Goal: Information Seeking & Learning: Learn about a topic

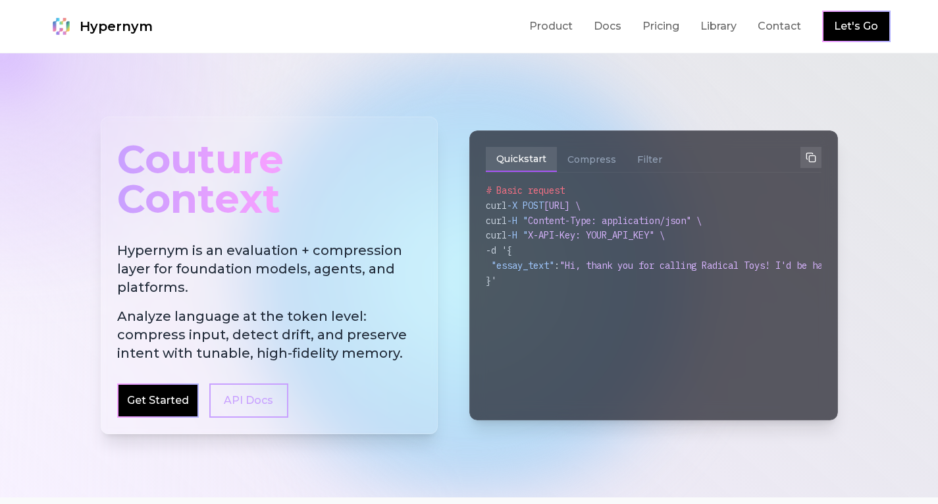
click at [470, 24] on div "Hypernym Product Docs Pricing Library Contact Let's Go" at bounding box center [469, 27] width 843 height 32
click at [867, 120] on div at bounding box center [469, 275] width 938 height 444
click at [577, 140] on div "Quickstart Compress Filter # Basic request curl -X POST [URL] \ curl -H " Conte…" at bounding box center [654, 275] width 369 height 290
click at [581, 148] on button "Compress" at bounding box center [592, 159] width 70 height 25
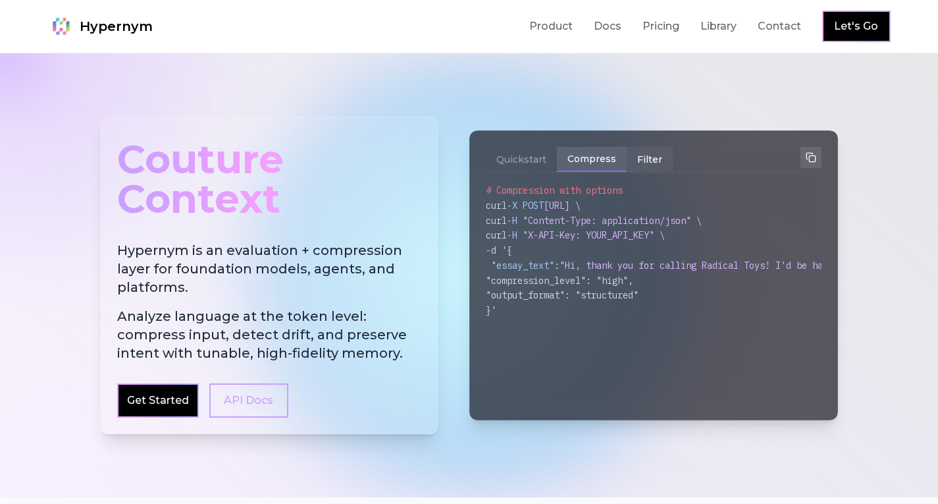
click at [655, 161] on button "Filter" at bounding box center [650, 159] width 46 height 25
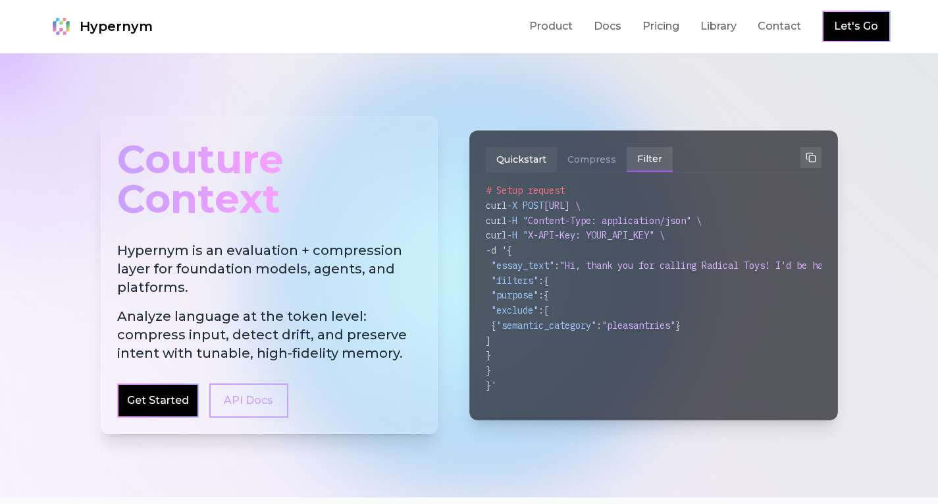
click at [522, 148] on button "Quickstart" at bounding box center [521, 159] width 71 height 25
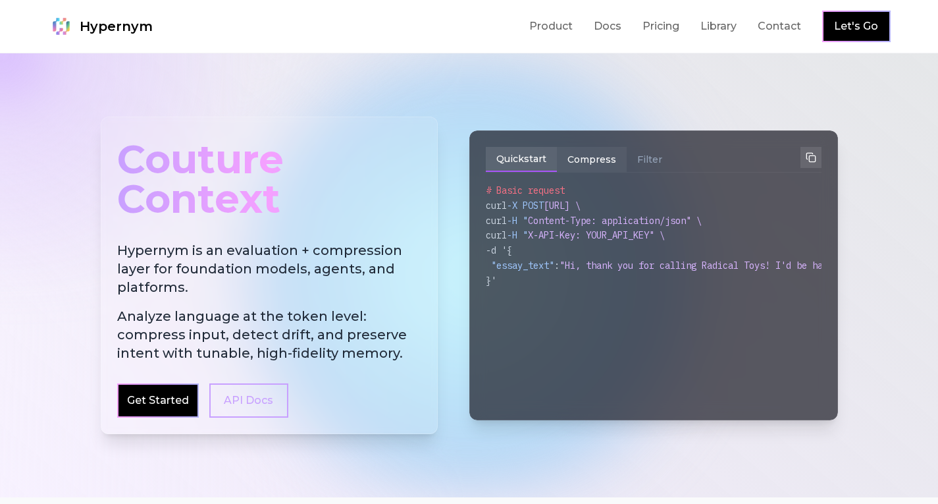
click at [574, 157] on button "Compress" at bounding box center [592, 159] width 70 height 25
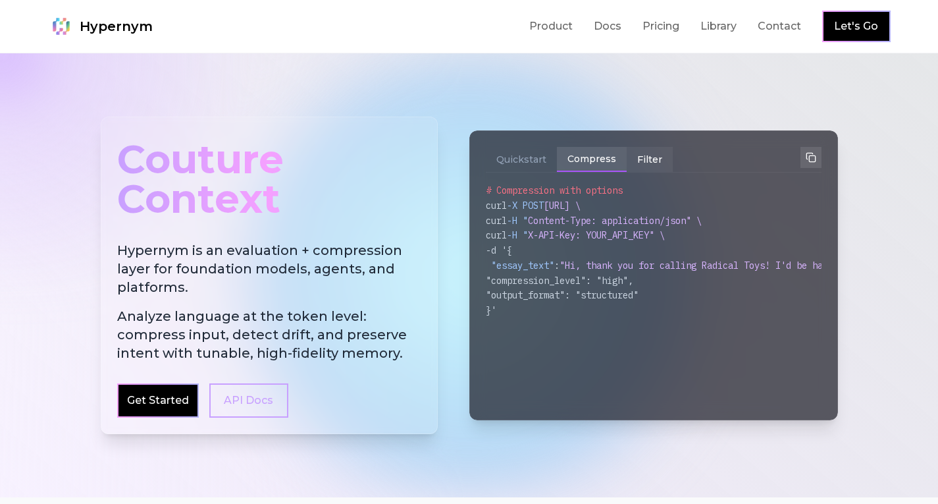
click at [648, 163] on button "Filter" at bounding box center [650, 159] width 46 height 25
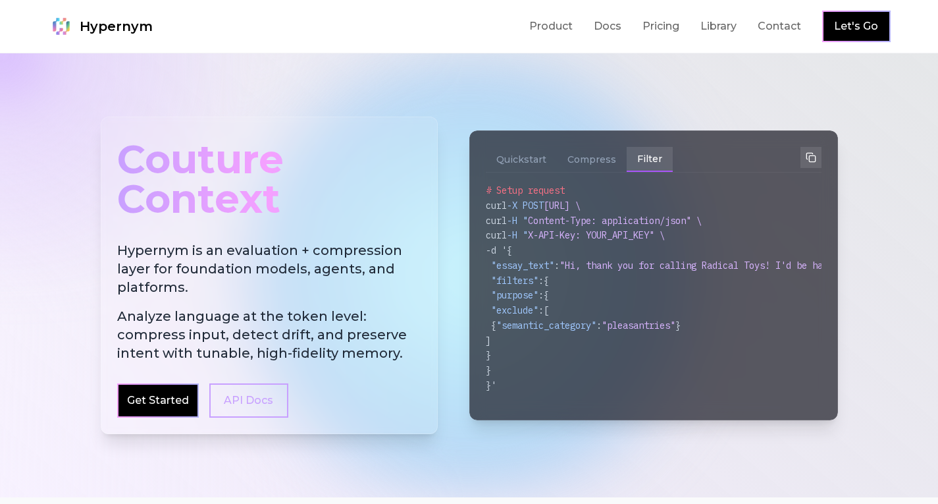
click at [532, 172] on div "Quickstart Compress Filter" at bounding box center [654, 160] width 336 height 26
click at [530, 167] on button "Quickstart" at bounding box center [521, 159] width 71 height 25
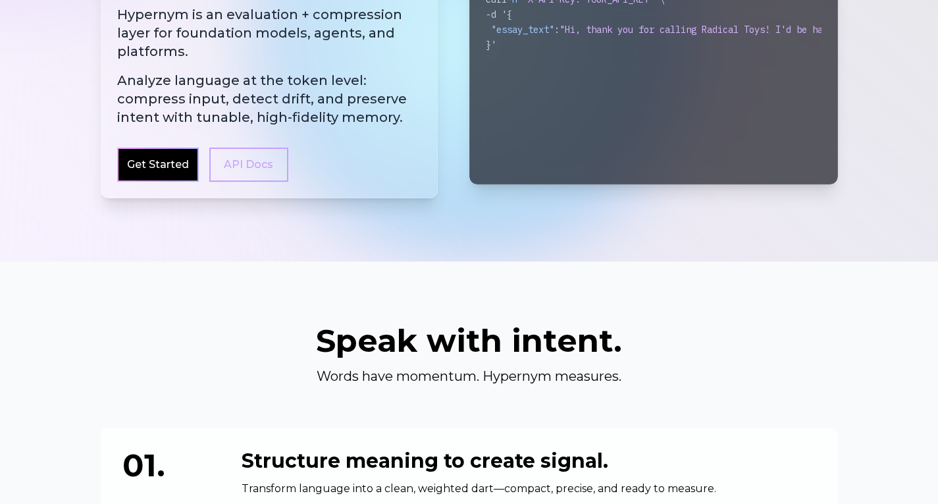
scroll to position [527, 0]
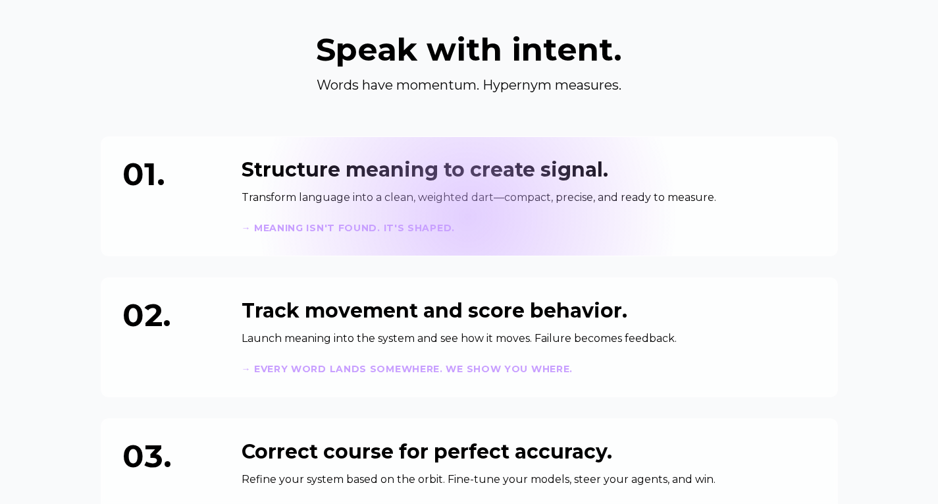
click at [470, 218] on div "Structure meaning to create signal. Transform language into a clean, weighted d…" at bounding box center [529, 196] width 575 height 76
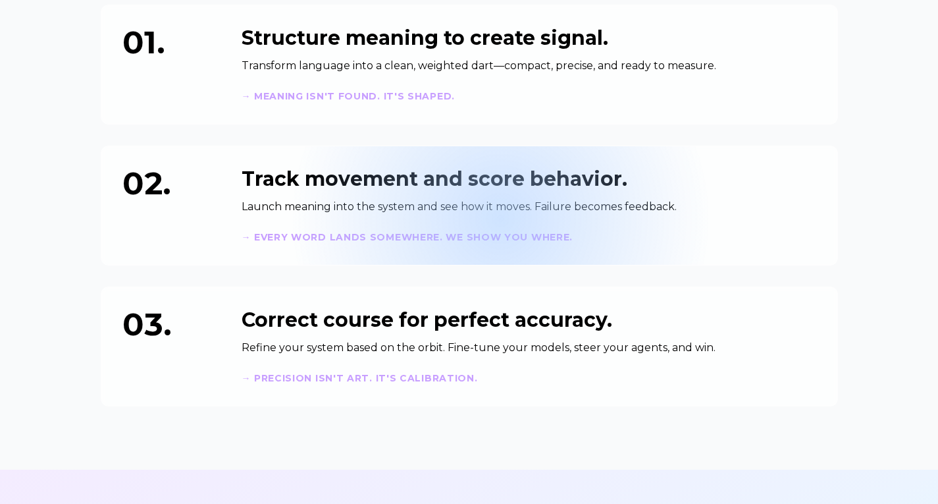
scroll to position [593, 0]
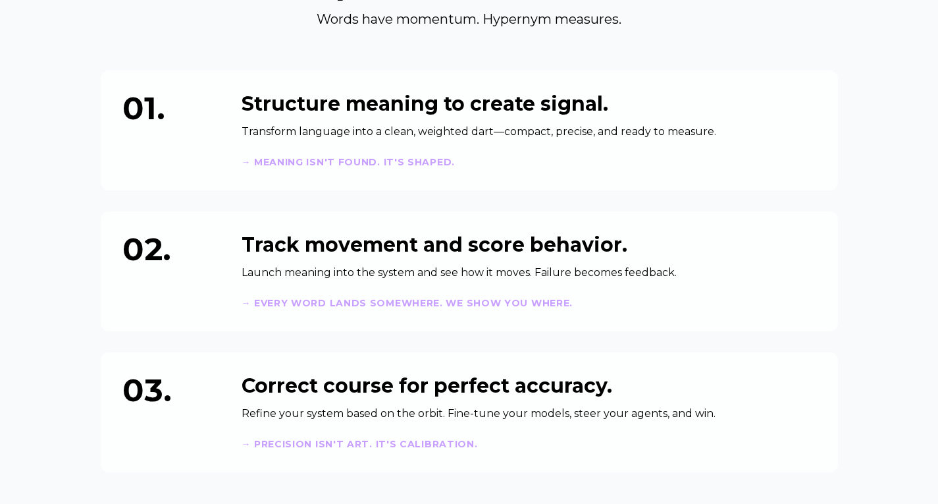
click at [859, 302] on section "Speak with intent. Words have momentum. Hypernym measures. 01. Structure meanin…" at bounding box center [469, 220] width 938 height 631
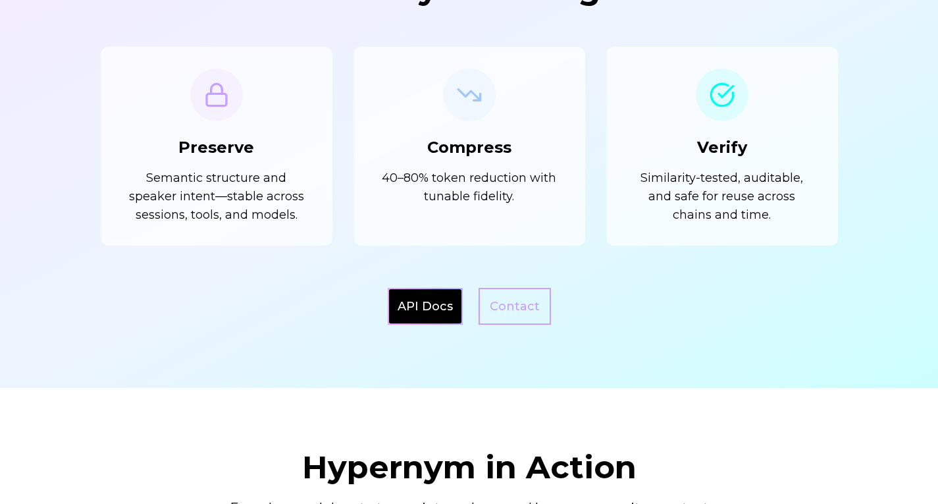
scroll to position [1317, 0]
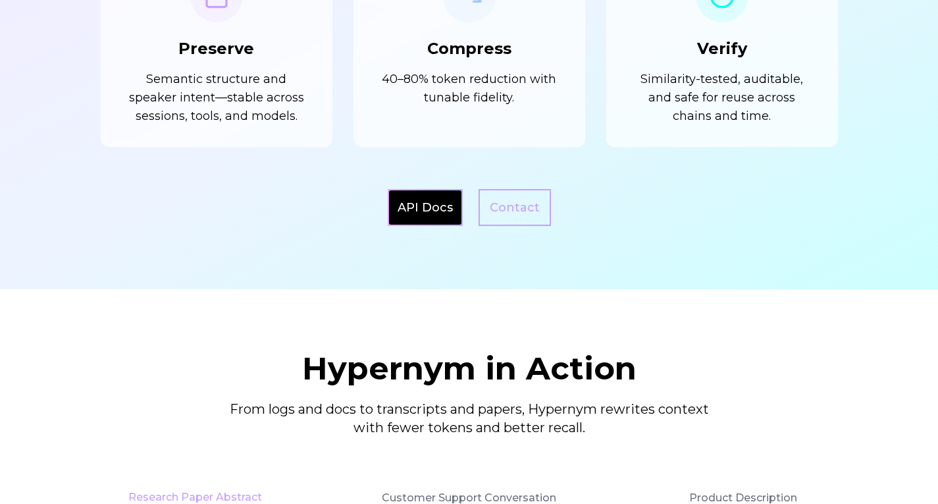
click at [417, 210] on link "API Docs" at bounding box center [425, 207] width 55 height 18
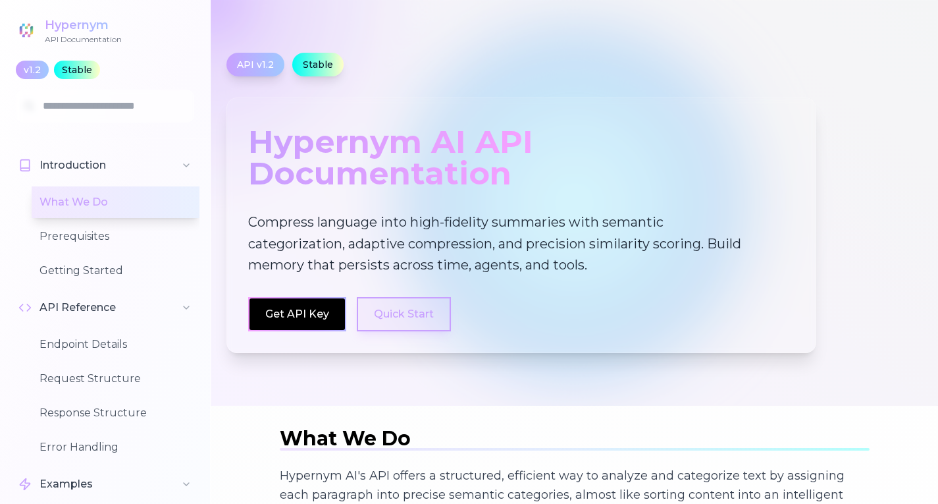
click at [410, 309] on button "Quick Start" at bounding box center [404, 314] width 94 height 34
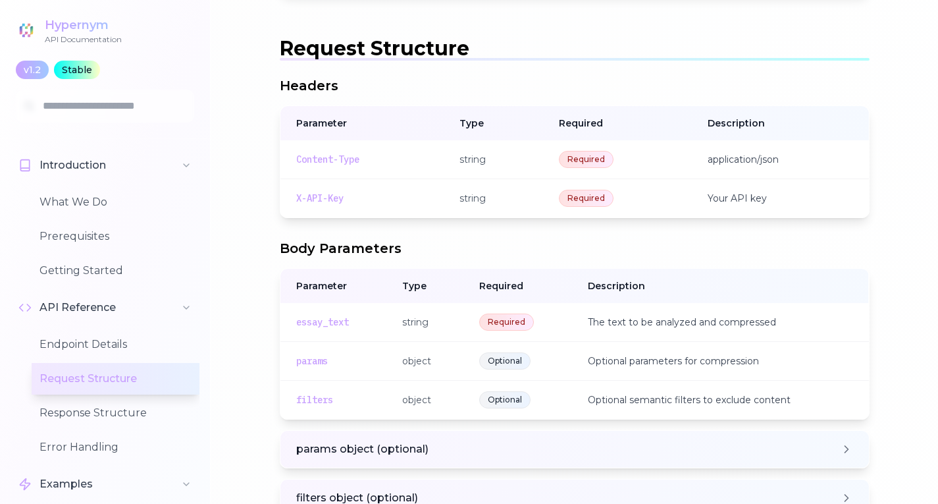
scroll to position [1395, 0]
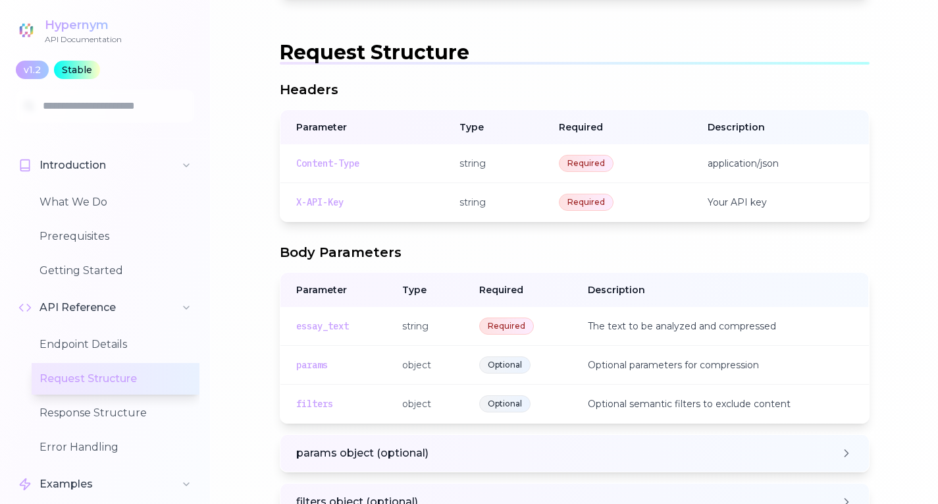
click at [450, 227] on div "Headers Parameter Type Required Description Content-Type string Required applic…" at bounding box center [575, 300] width 590 height 441
click at [433, 252] on h3 "Body Parameters" at bounding box center [575, 252] width 590 height 18
drag, startPoint x: 344, startPoint y: 255, endPoint x: 270, endPoint y: 255, distance: 73.8
click at [458, 242] on div "Headers Parameter Type Required Description Content-Type string Required applic…" at bounding box center [575, 300] width 590 height 441
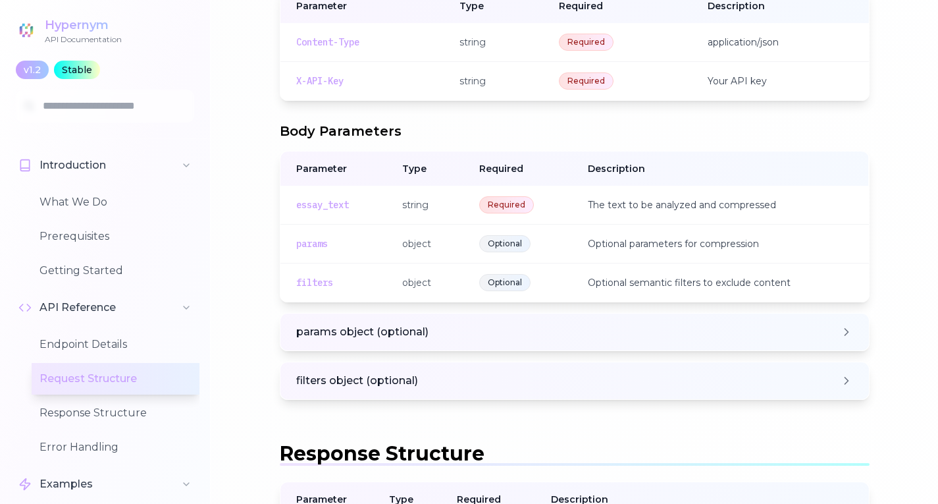
scroll to position [1658, 0]
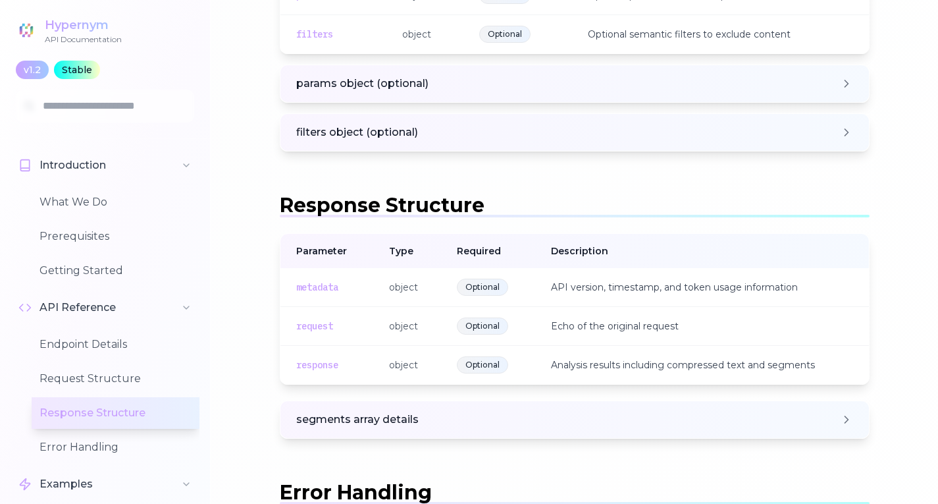
scroll to position [1790, 0]
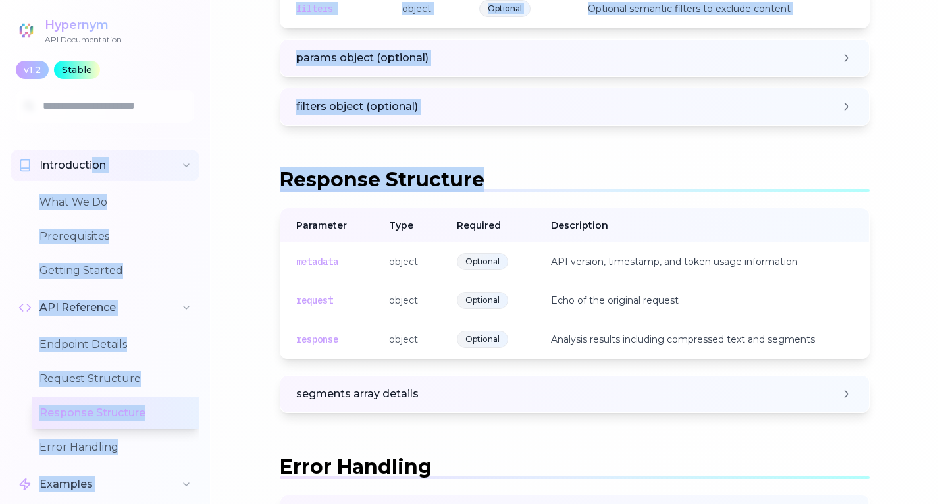
drag, startPoint x: 510, startPoint y: 178, endPoint x: 95, endPoint y: 178, distance: 414.9
click at [443, 180] on span "Response Structure" at bounding box center [382, 179] width 205 height 24
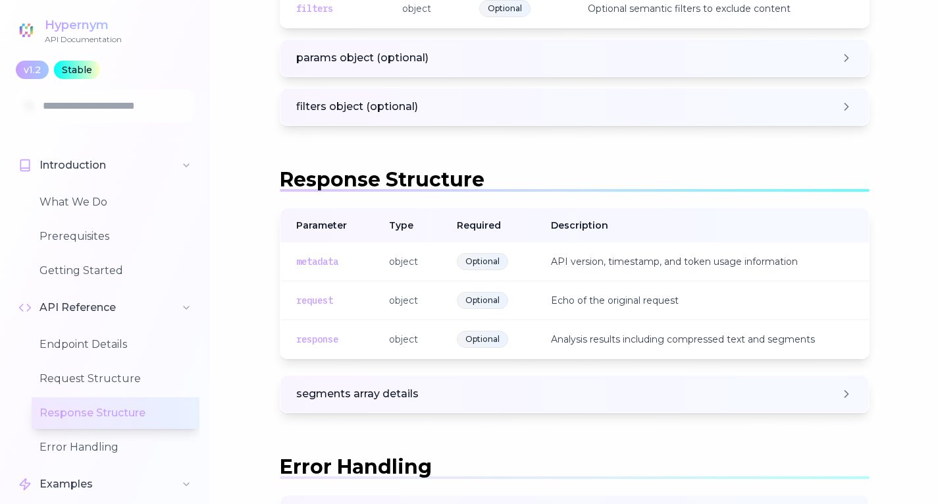
click at [529, 178] on h2 "Response Structure" at bounding box center [575, 180] width 590 height 24
drag, startPoint x: 589, startPoint y: 168, endPoint x: 566, endPoint y: 167, distance: 23.1
click at [588, 169] on h2 "Response Structure" at bounding box center [575, 180] width 590 height 24
click at [770, 186] on h2 "Response Structure" at bounding box center [575, 180] width 590 height 24
click at [847, 191] on div at bounding box center [575, 190] width 590 height 3
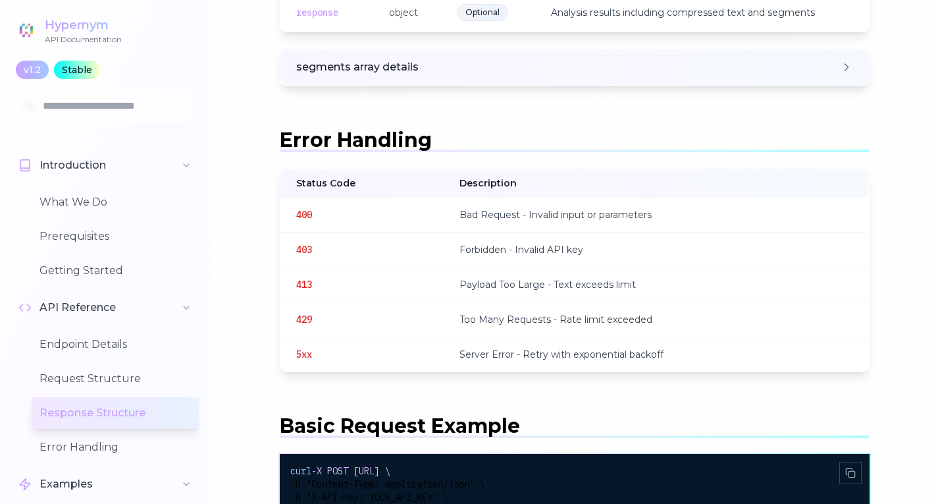
scroll to position [2119, 0]
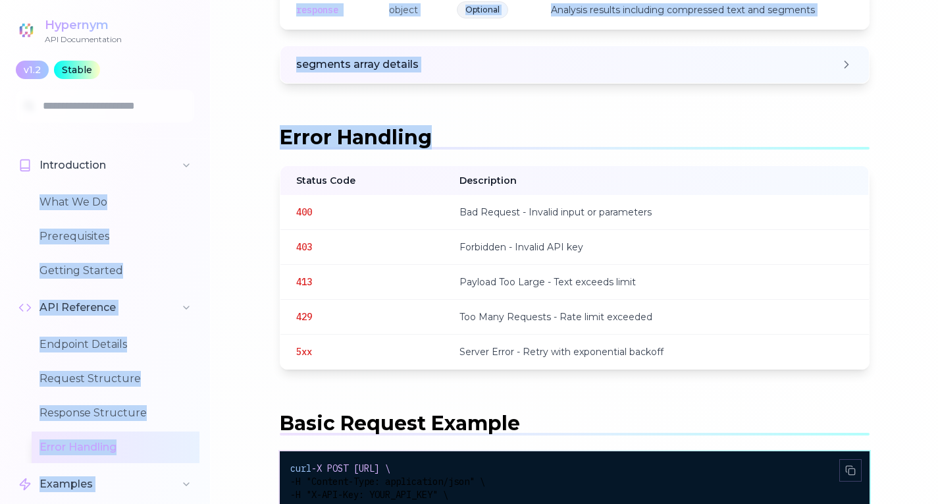
drag, startPoint x: 357, startPoint y: 142, endPoint x: 142, endPoint y: 142, distance: 215.3
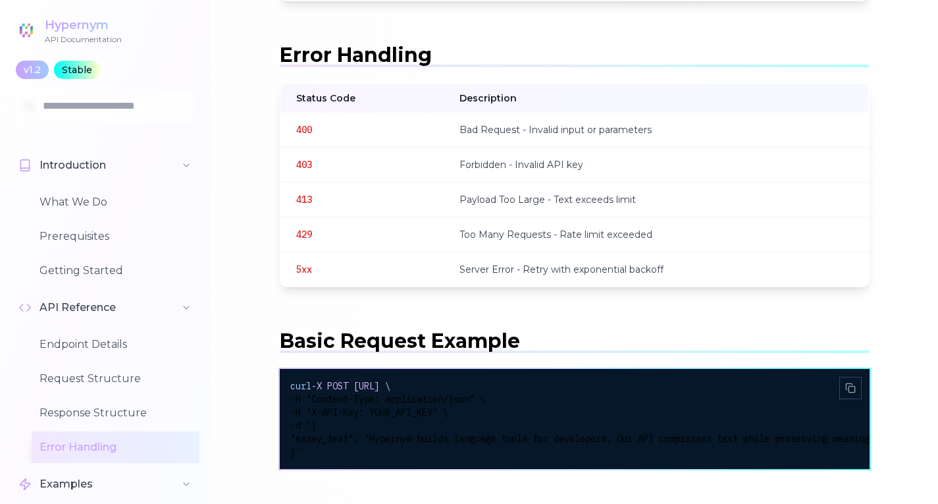
scroll to position [2317, 0]
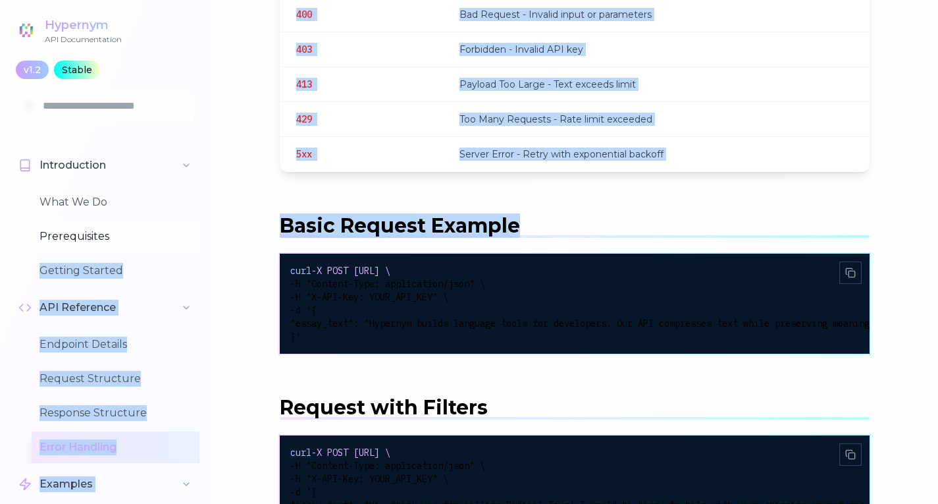
drag, startPoint x: 516, startPoint y: 223, endPoint x: 144, endPoint y: 236, distance: 371.6
click at [144, 236] on div "Hypernym API Documentation v1.2 Stable Introduction What We Do Prerequisites Ge…" at bounding box center [469, 510] width 938 height 5655
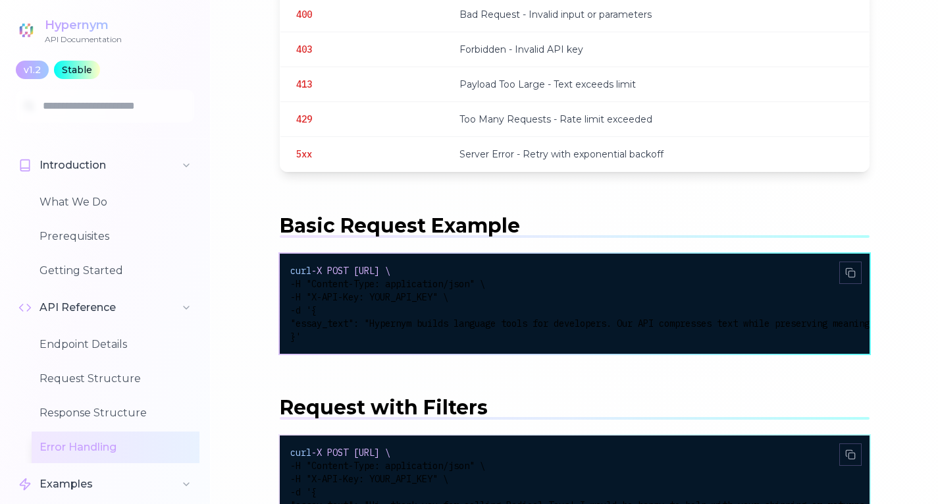
click at [691, 255] on div "curl -X POST [URL] \ -H "Content-Type: application/json" \ -H "X-API-Key: YOUR_…" at bounding box center [575, 304] width 590 height 100
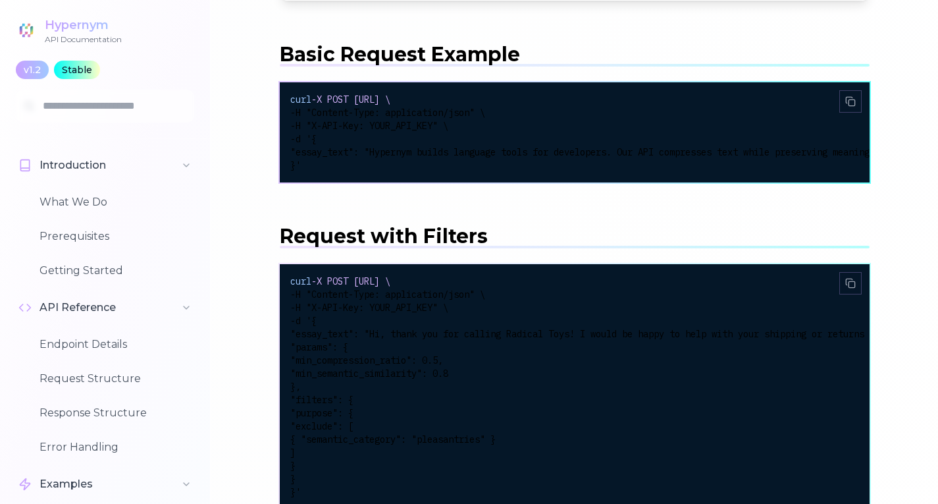
scroll to position [2580, 0]
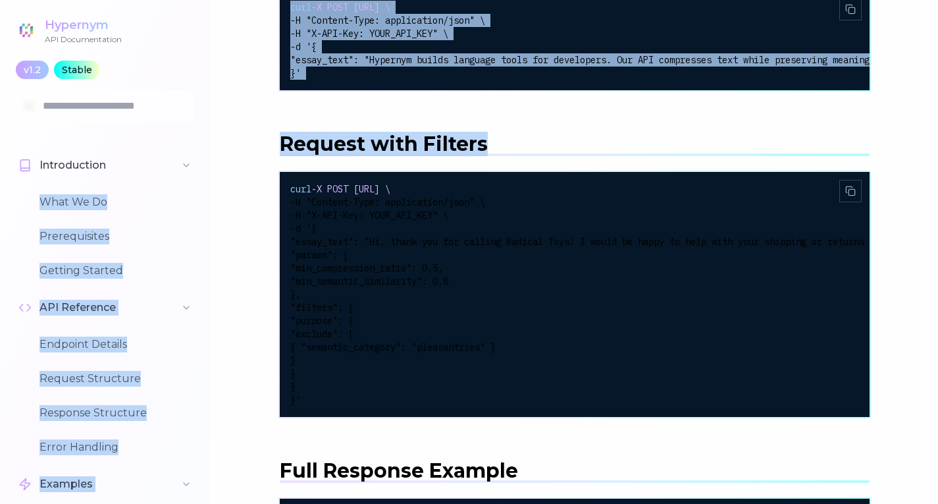
drag, startPoint x: 514, startPoint y: 154, endPoint x: 199, endPoint y: 159, distance: 314.8
click at [199, 159] on div "Hypernym API Documentation v1.2 Stable Introduction What We Do Prerequisites Ge…" at bounding box center [469, 247] width 938 height 5655
click at [736, 152] on h2 "Request with Filters" at bounding box center [575, 144] width 590 height 24
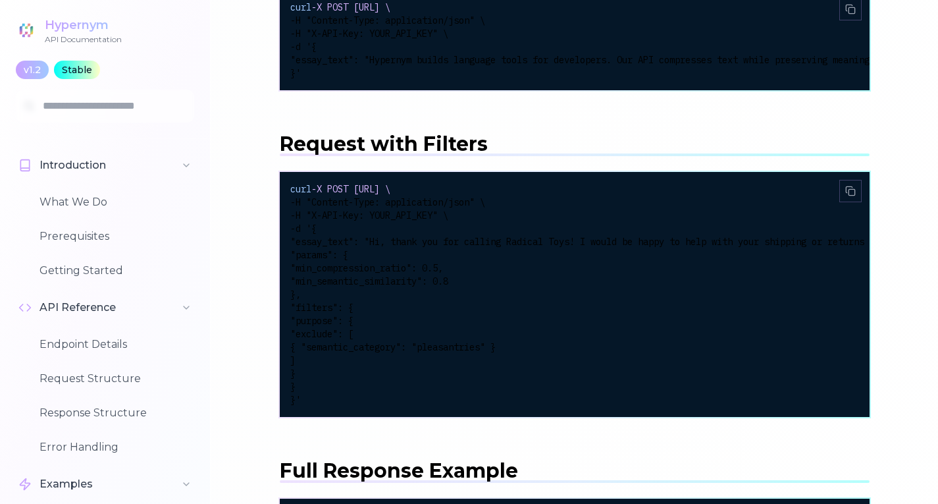
scroll to position [2909, 0]
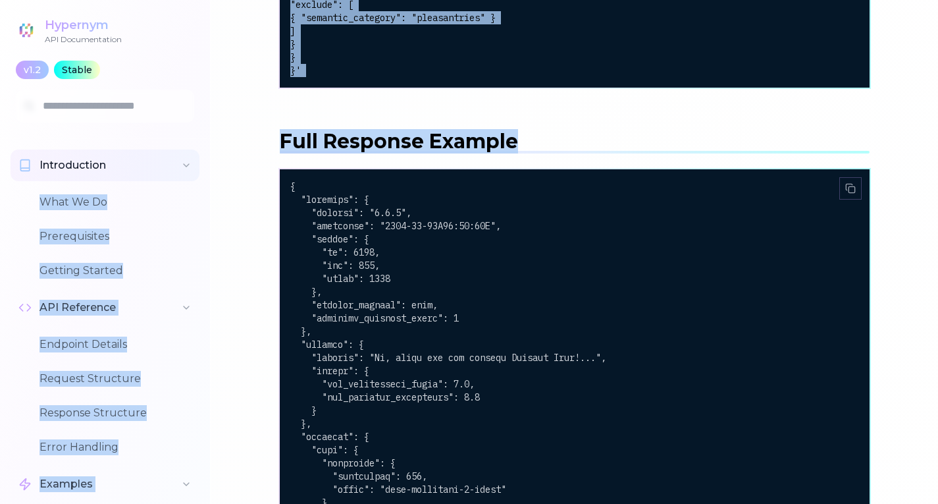
drag, startPoint x: 410, startPoint y: 171, endPoint x: 124, endPoint y: 176, distance: 286.5
click at [707, 153] on h2 "Full Response Example" at bounding box center [575, 142] width 590 height 24
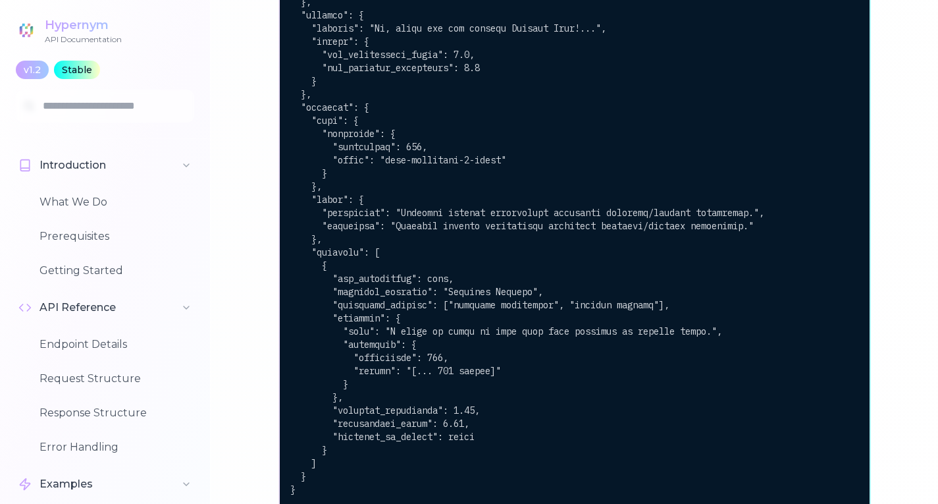
scroll to position [3699, 0]
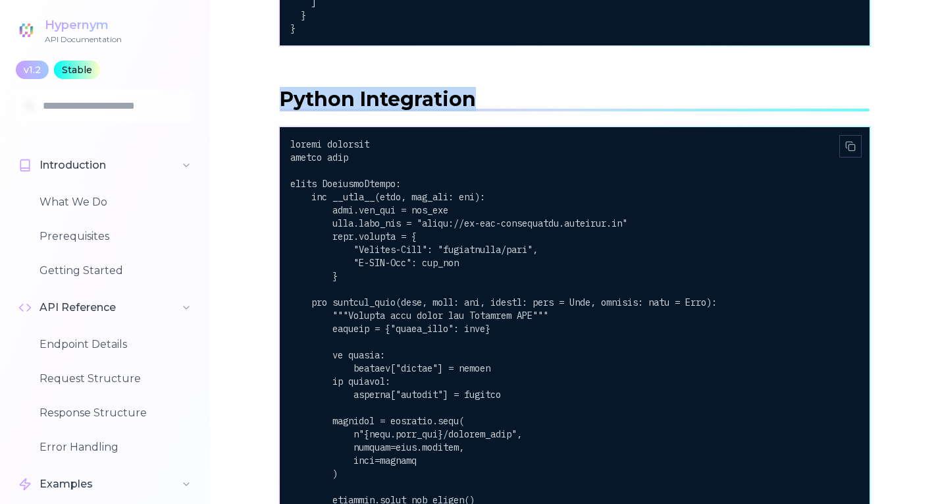
drag, startPoint x: 387, startPoint y: 117, endPoint x: 693, endPoint y: 111, distance: 306.3
click at [753, 110] on h2 "Python Integration" at bounding box center [575, 100] width 590 height 24
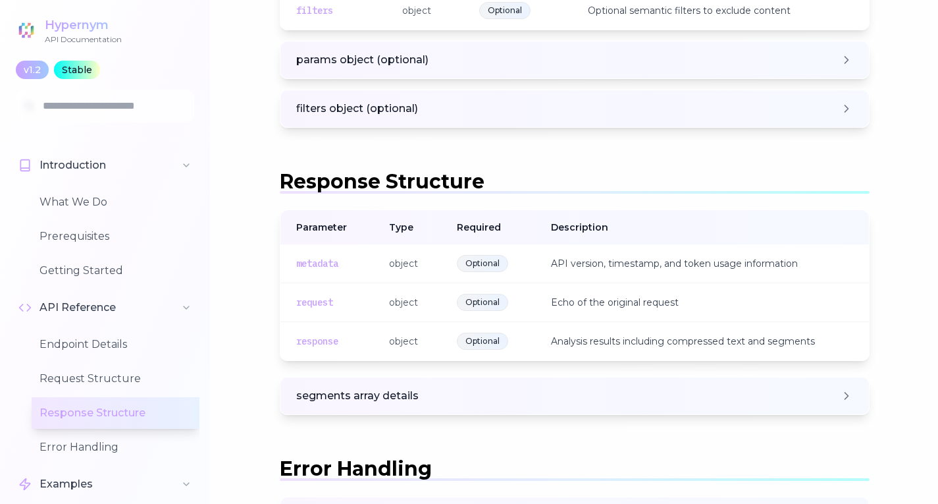
scroll to position [1658, 0]
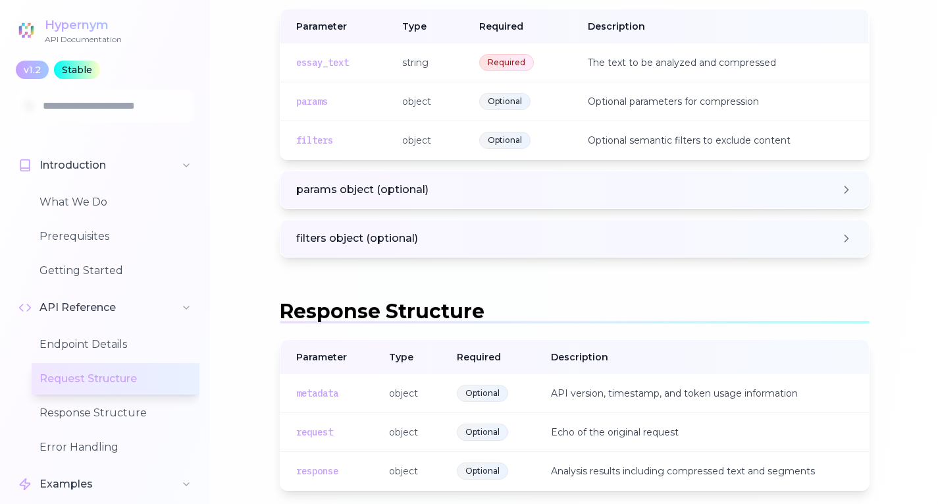
click at [45, 24] on div "Hypernym" at bounding box center [83, 25] width 77 height 18
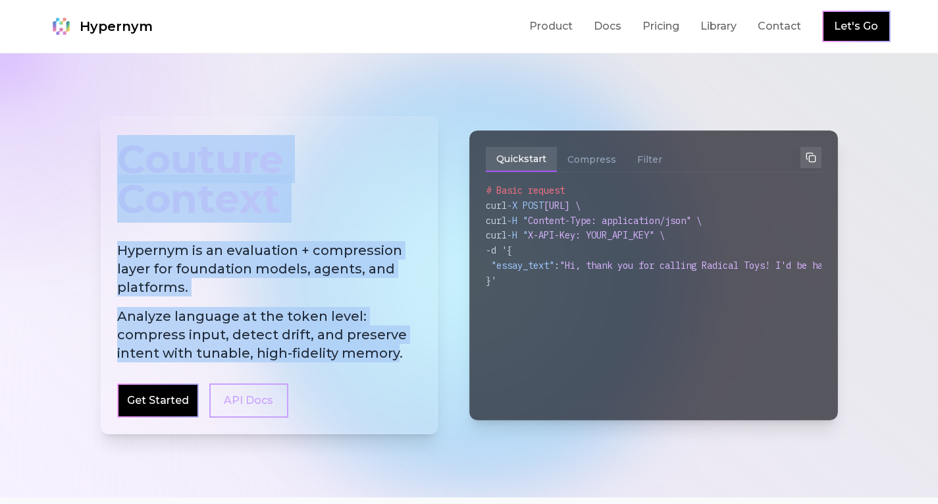
drag, startPoint x: 384, startPoint y: 356, endPoint x: 55, endPoint y: 119, distance: 405.6
click at [55, 119] on div "Couture Context Hypernym is an evaluation + compression layer for foundation mo…" at bounding box center [469, 275] width 938 height 444
click at [0, 34] on div at bounding box center [0, 34] width 0 height 0
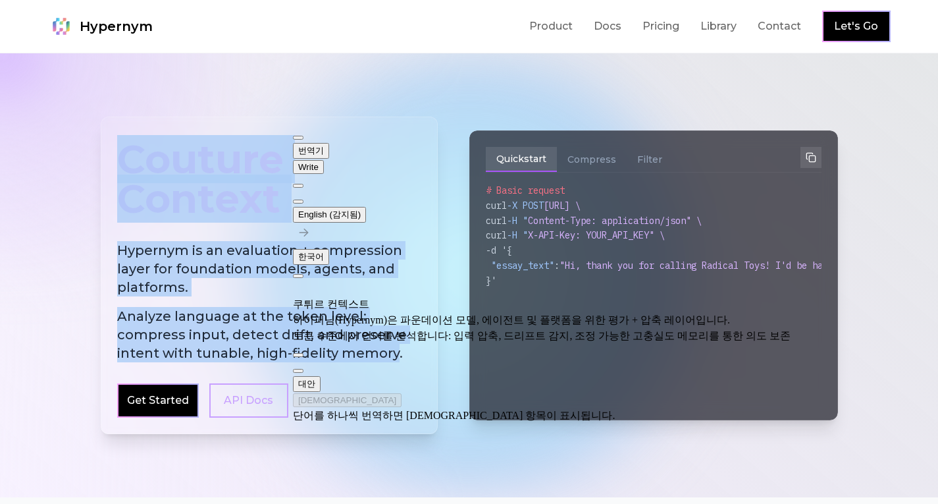
click at [257, 316] on span "Analyze language at the token level: compress input, detect drift, and preserve…" at bounding box center [269, 334] width 304 height 55
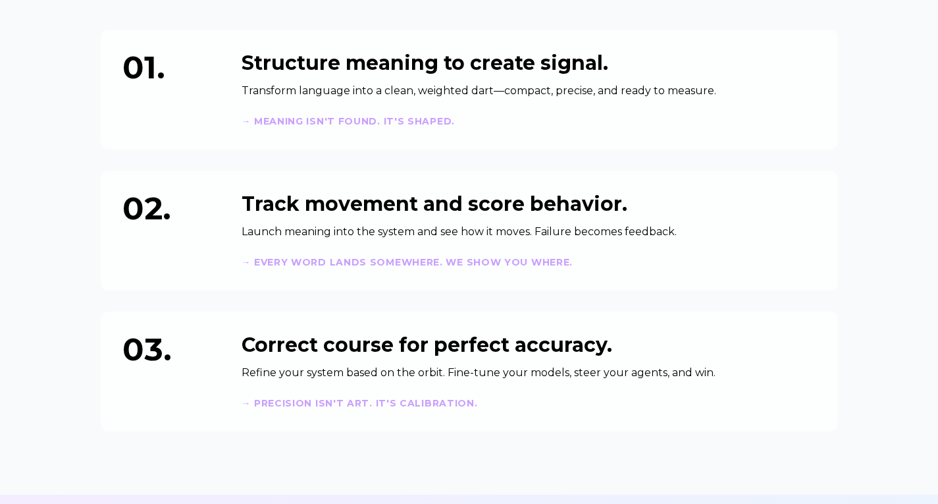
scroll to position [645, 0]
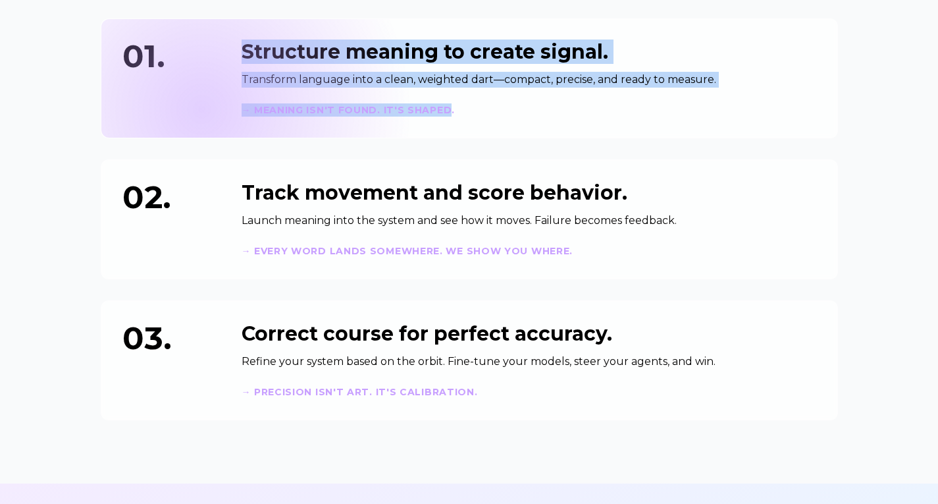
drag, startPoint x: 446, startPoint y: 112, endPoint x: 201, endPoint y: 109, distance: 245.0
click at [201, 109] on div "01. Structure meaning to create signal. Transform language into a clean, weight…" at bounding box center [469, 78] width 694 height 76
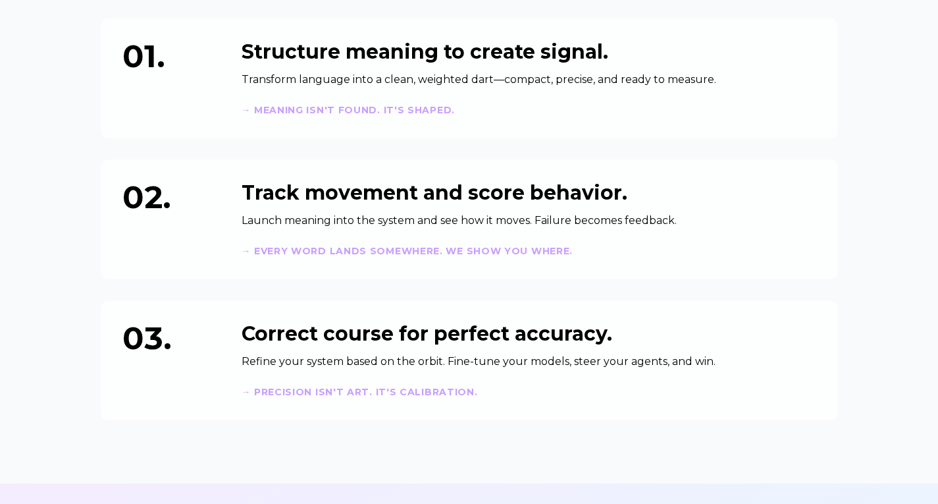
click at [289, 140] on div "01. Structure meaning to create signal. Transform language into a clean, weight…" at bounding box center [470, 219] width 738 height 402
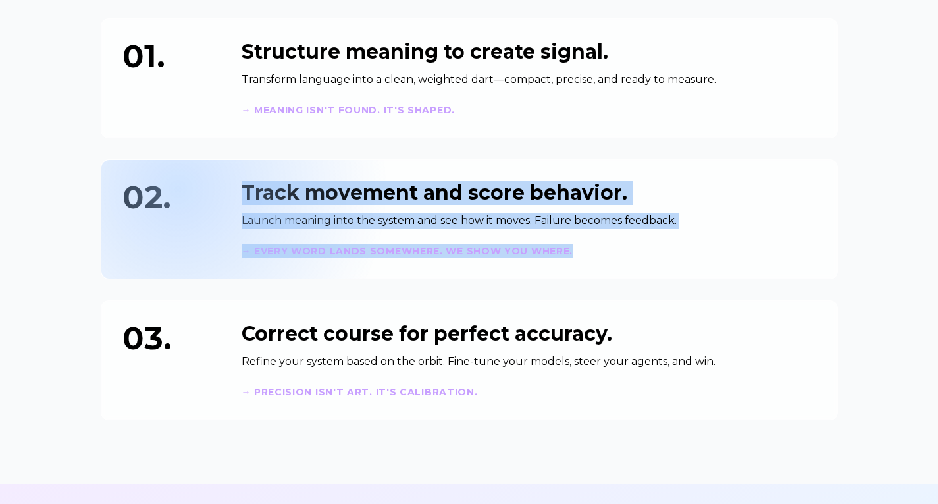
drag, startPoint x: 578, startPoint y: 253, endPoint x: 177, endPoint y: 188, distance: 406.2
click at [177, 188] on div "02. Track movement and score behavior. Launch meaning into the system and see h…" at bounding box center [469, 219] width 694 height 76
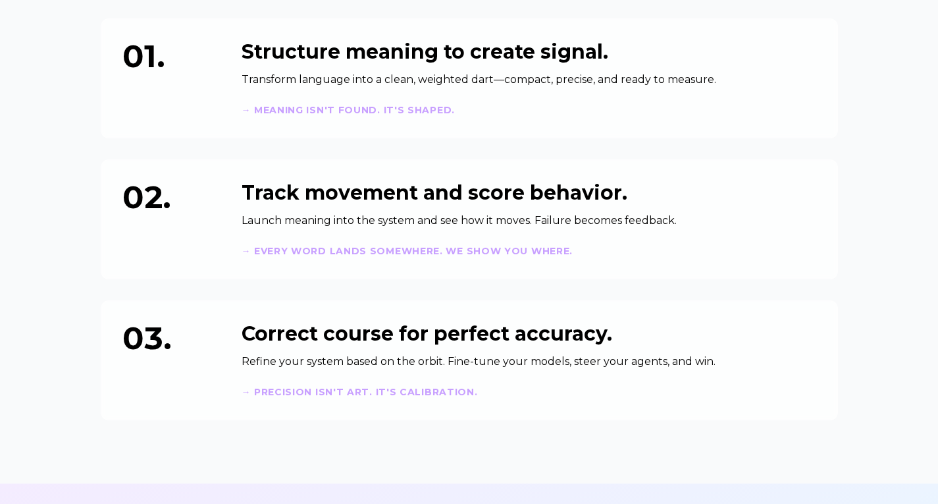
click at [447, 295] on div "01. Structure meaning to create signal. Transform language into a clean, weight…" at bounding box center [470, 219] width 738 height 402
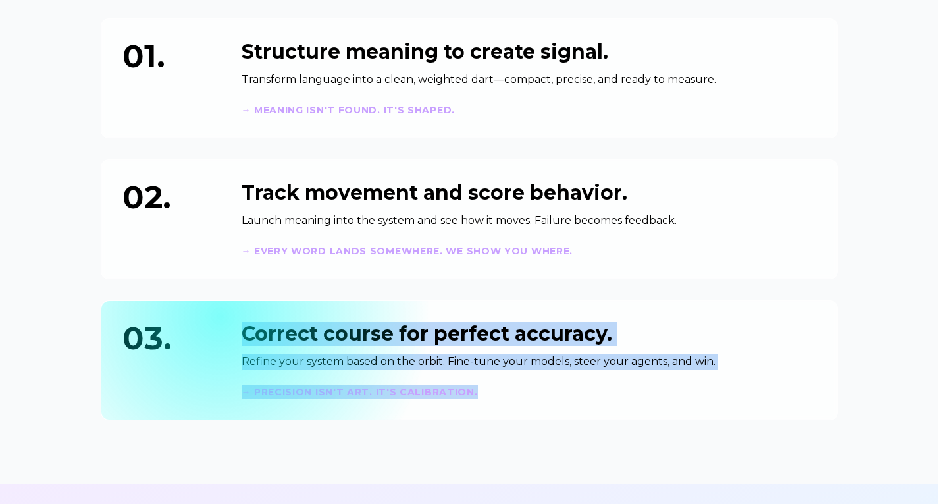
drag, startPoint x: 396, startPoint y: 368, endPoint x: 219, endPoint y: 313, distance: 184.9
click at [219, 313] on div "03. Correct course for perfect accuracy. Refine your system based on the orbit.…" at bounding box center [470, 360] width 738 height 120
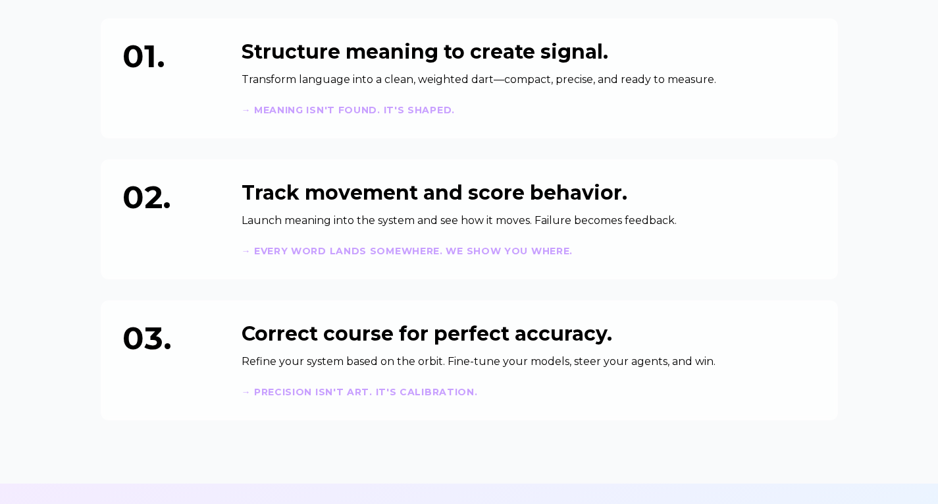
click at [34, 341] on section "Speak with intent. Words have momentum. Hypernym measures. 01. Structure meanin…" at bounding box center [469, 167] width 938 height 631
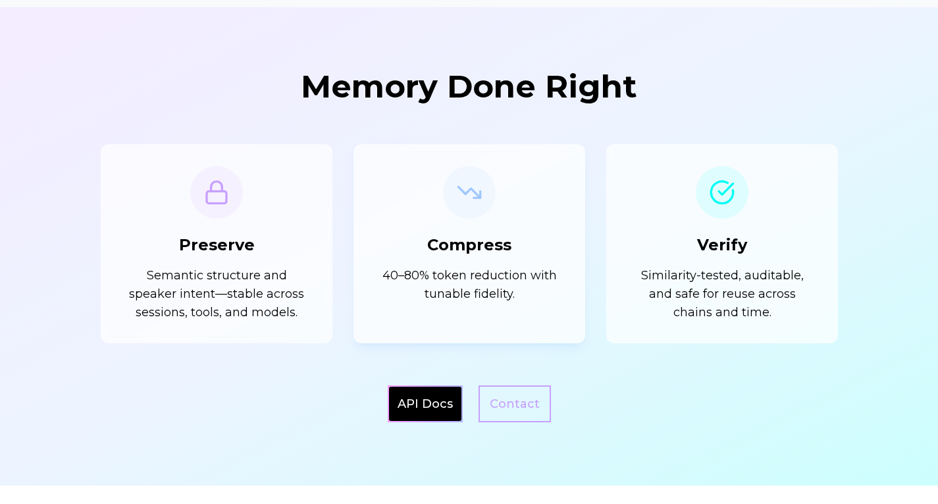
scroll to position [1171, 0]
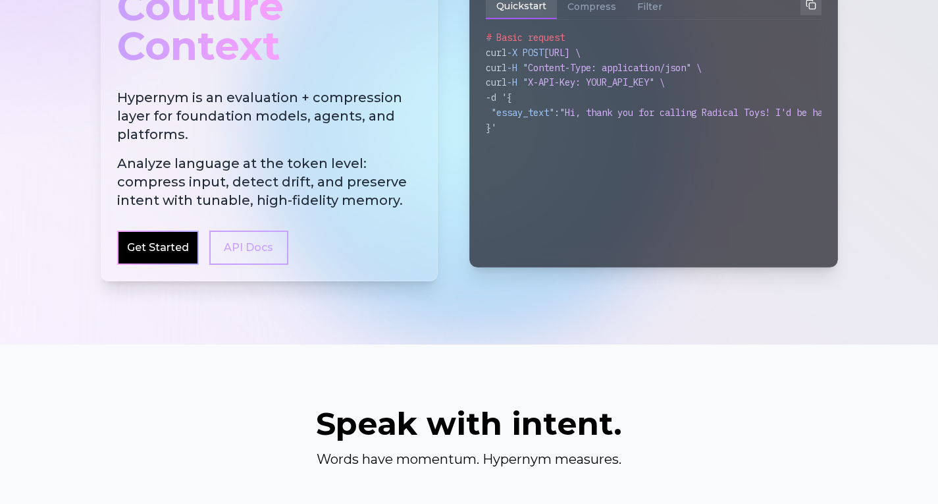
scroll to position [0, 0]
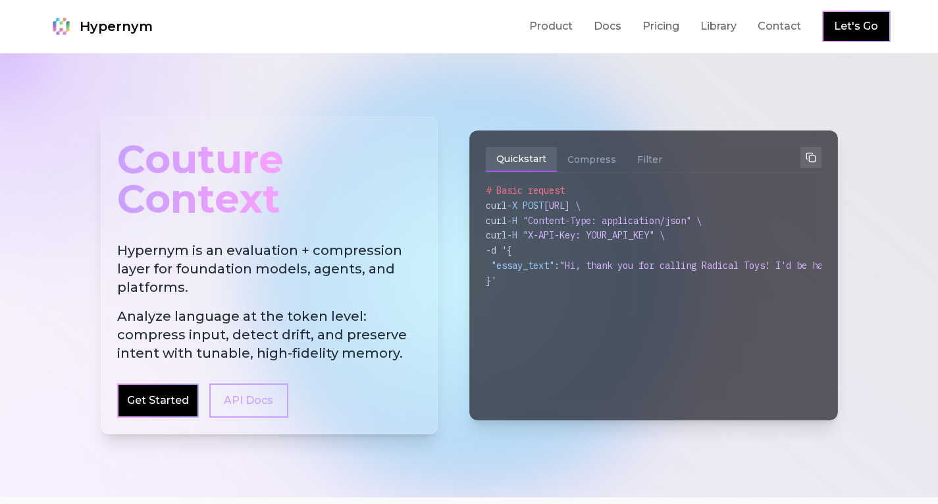
click at [485, 5] on nav "Hypernym Product Docs Pricing Library Contact Let's Go" at bounding box center [469, 26] width 938 height 53
click at [720, 10] on nav "Hypernym Product Docs Pricing Library Contact Let's Go" at bounding box center [469, 26] width 938 height 53
